Goal: Task Accomplishment & Management: Use online tool/utility

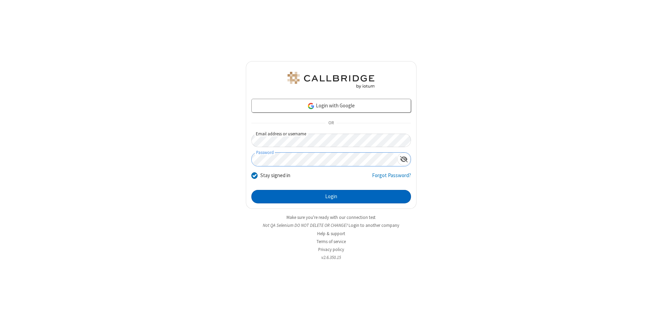
click at [331, 197] on button "Login" at bounding box center [331, 197] width 160 height 14
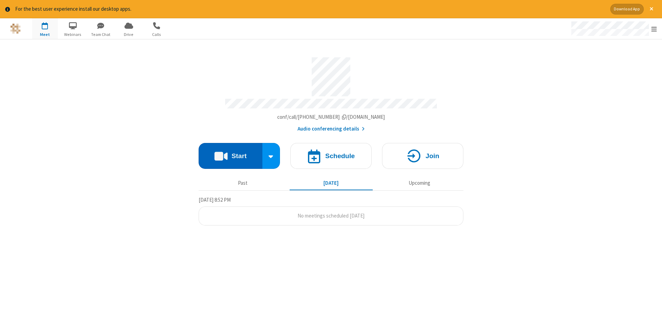
click at [230, 153] on button "Start" at bounding box center [231, 156] width 64 height 26
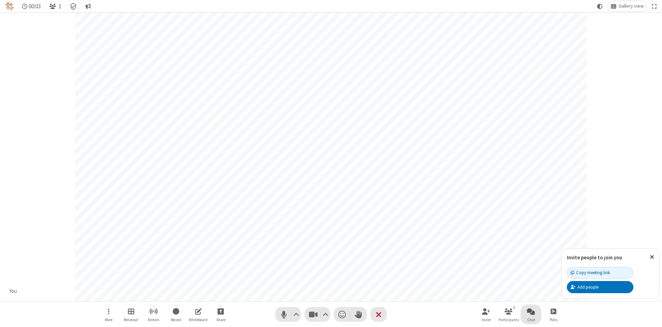
click at [531, 311] on span "Open chat" at bounding box center [531, 311] width 8 height 9
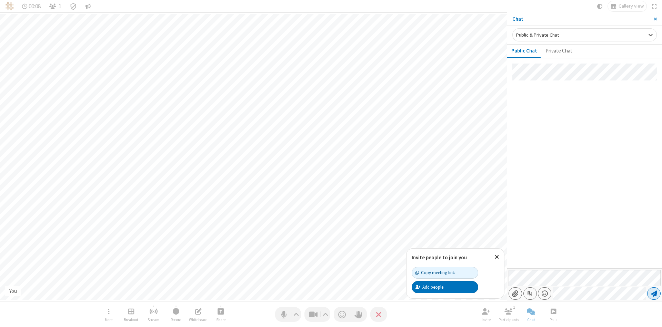
click at [654, 293] on span "Send message" at bounding box center [654, 293] width 6 height 7
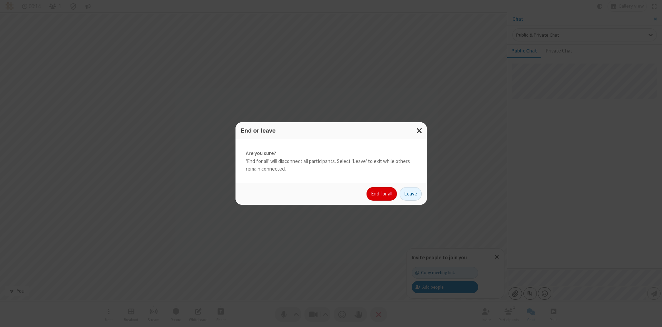
click at [382, 194] on button "End for all" at bounding box center [382, 194] width 30 height 14
